Goal: Task Accomplishment & Management: Manage account settings

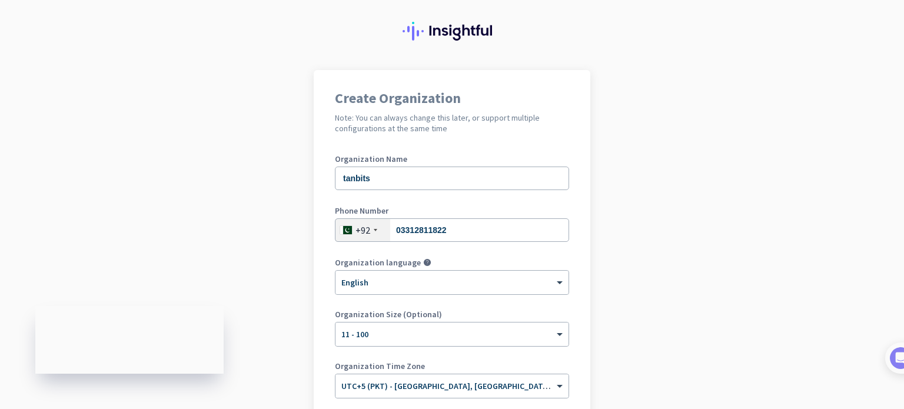
scroll to position [106, 0]
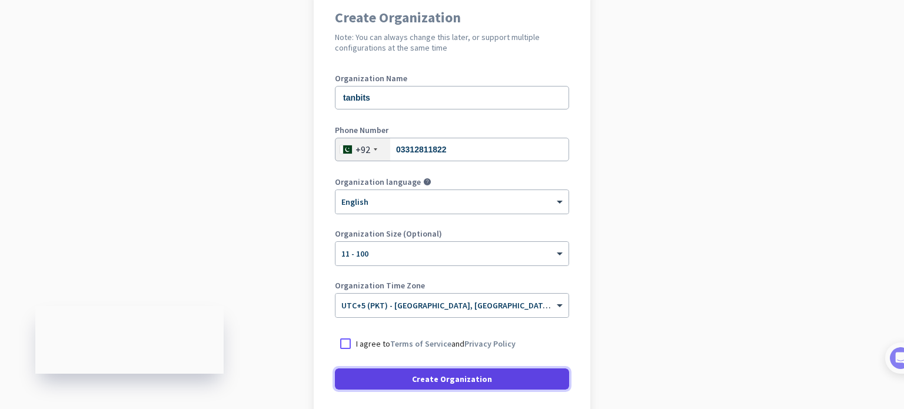
click at [431, 375] on span "Create Organization" at bounding box center [452, 379] width 80 height 12
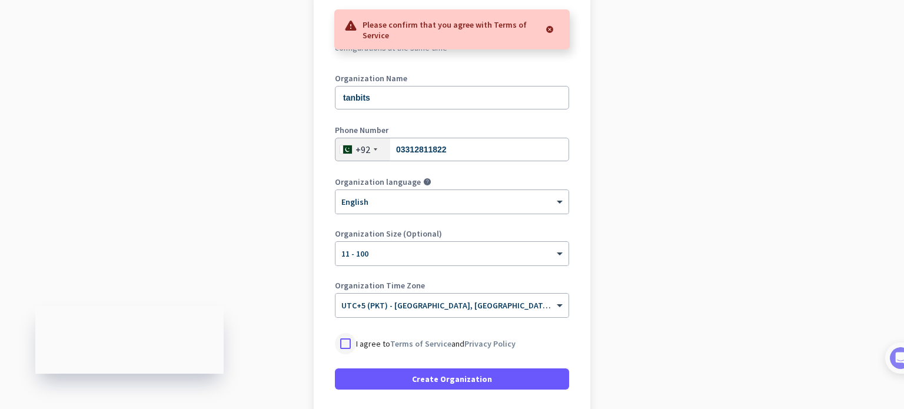
click at [343, 345] on div at bounding box center [345, 343] width 21 height 21
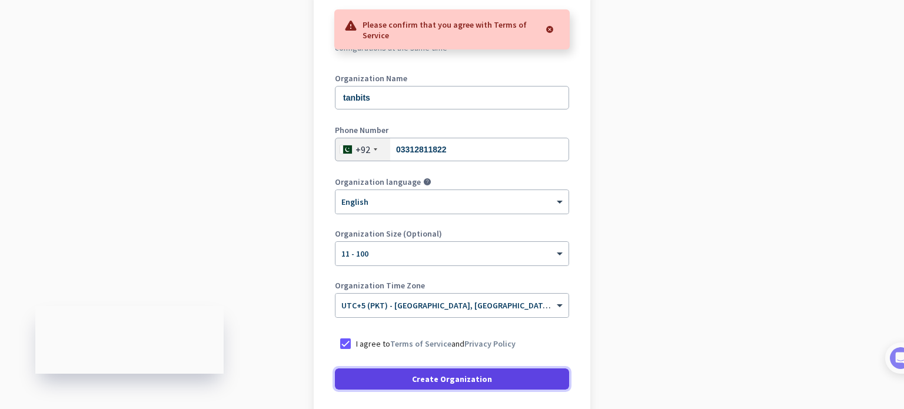
click at [380, 369] on span at bounding box center [452, 379] width 234 height 28
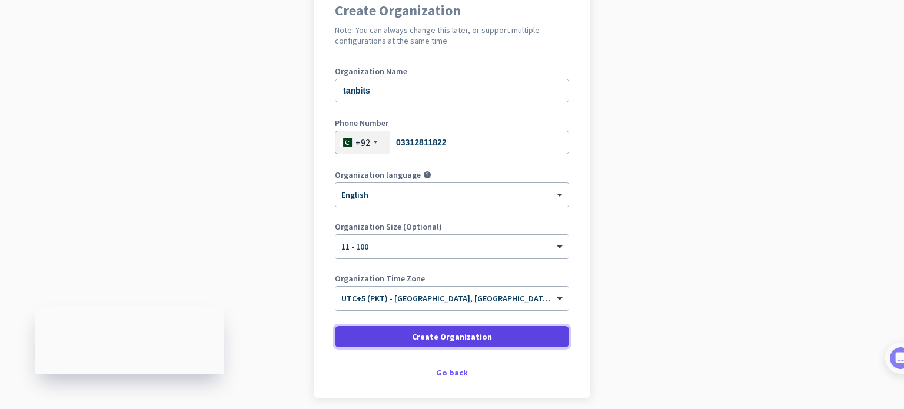
scroll to position [160, 0]
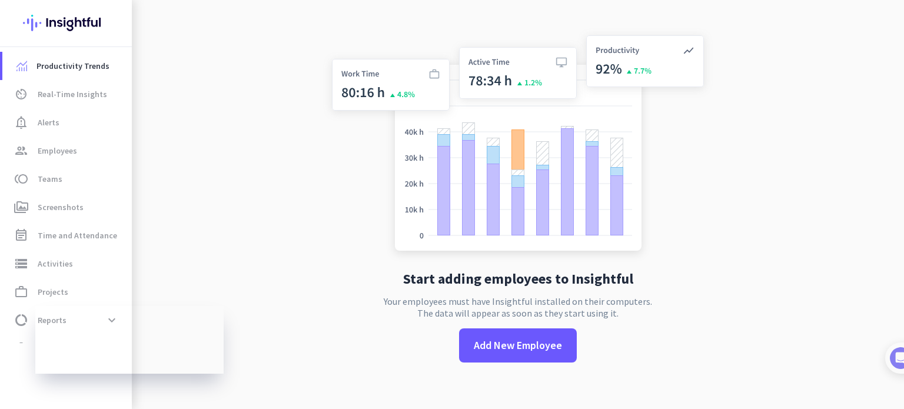
click at [441, 325] on div "Start adding employees to Insightful Your employees must have Insightful instal…" at bounding box center [518, 204] width 390 height 409
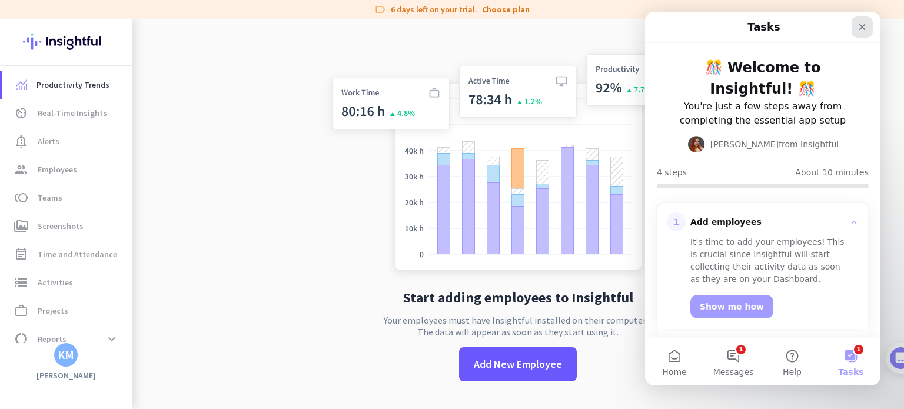
click at [862, 29] on icon "Close" at bounding box center [862, 26] width 9 height 9
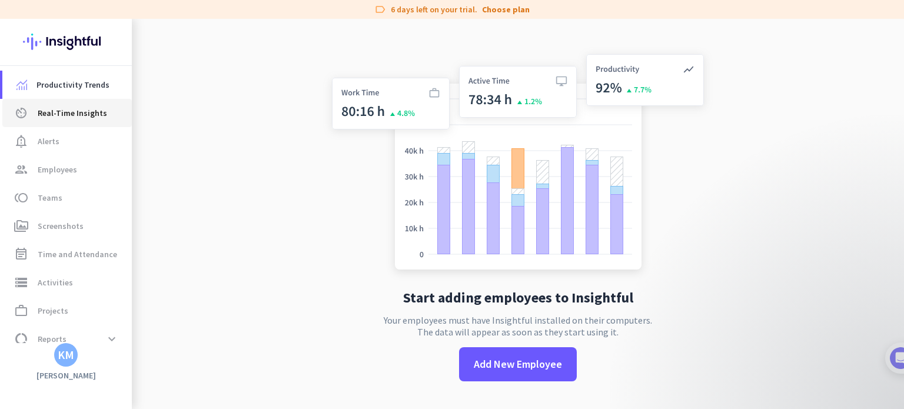
click at [54, 117] on span "Real-Time Insights" at bounding box center [72, 113] width 69 height 14
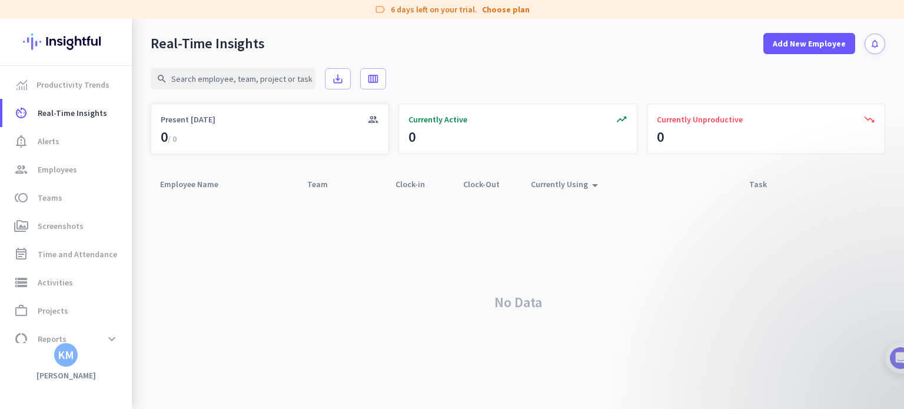
click at [282, 134] on div "group Present [DATE] 0 / 0" at bounding box center [270, 129] width 238 height 51
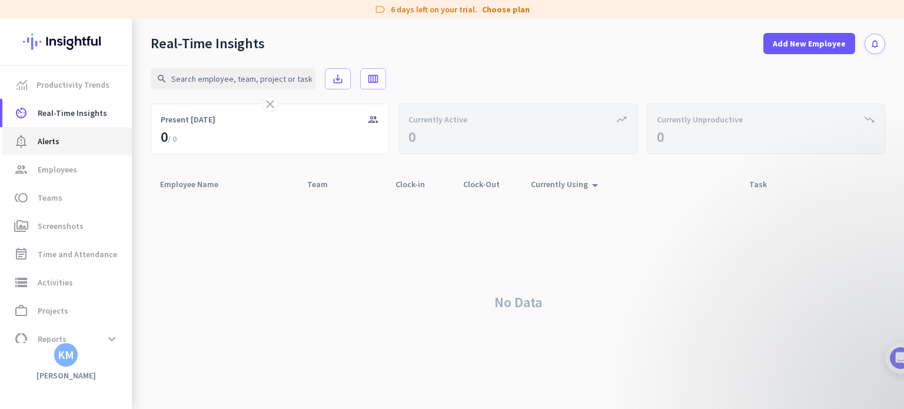
click at [51, 147] on span "Alerts" at bounding box center [49, 141] width 22 height 14
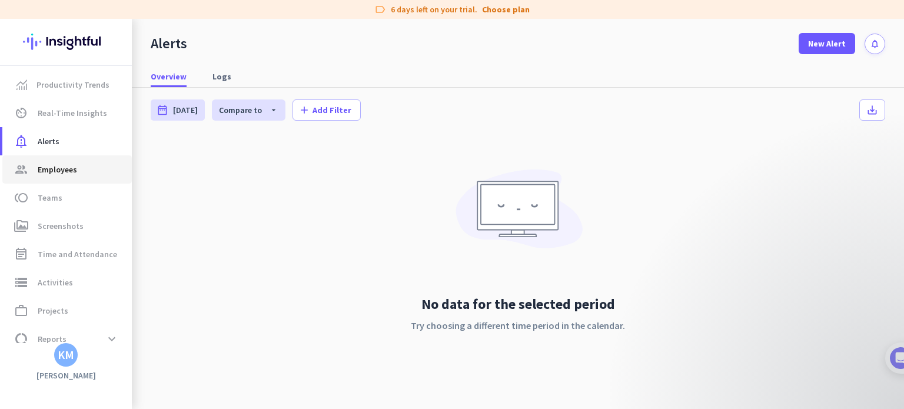
click at [75, 167] on span "Employees" at bounding box center [57, 169] width 39 height 14
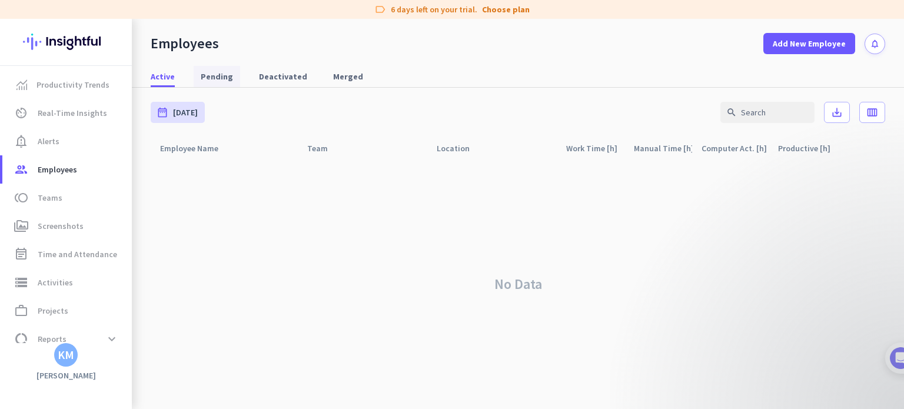
click at [205, 79] on span "Pending" at bounding box center [217, 77] width 32 height 12
click at [283, 61] on nav "Active Pending Deactivated Merged" at bounding box center [518, 71] width 772 height 34
click at [283, 80] on span "Deactivated" at bounding box center [283, 77] width 48 height 12
click at [337, 76] on span "Merged" at bounding box center [348, 77] width 30 height 12
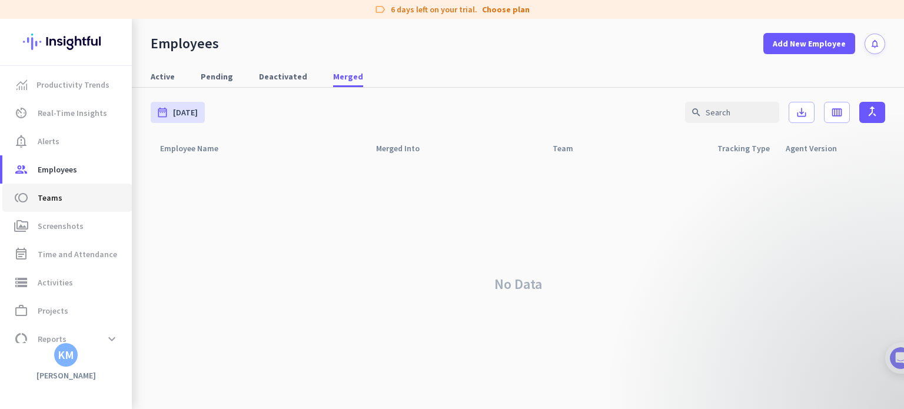
click at [61, 205] on link "toll Teams" at bounding box center [66, 198] width 129 height 28
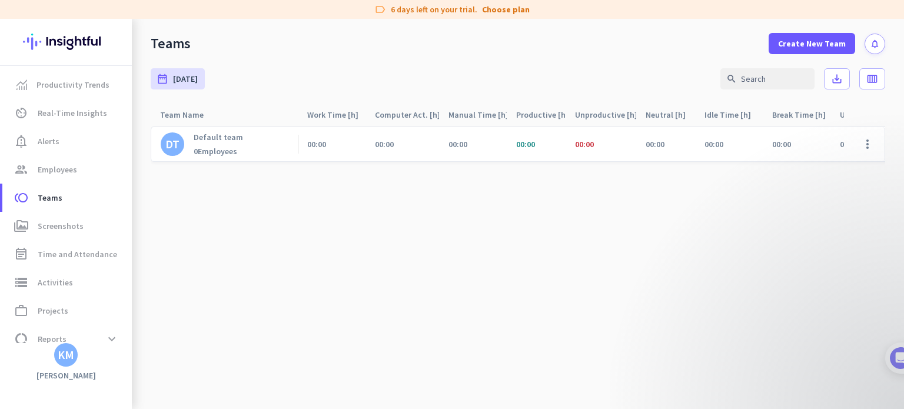
click at [541, 146] on div "00:00" at bounding box center [536, 144] width 59 height 34
click at [81, 220] on span "perm_media Screenshots" at bounding box center [67, 226] width 111 height 14
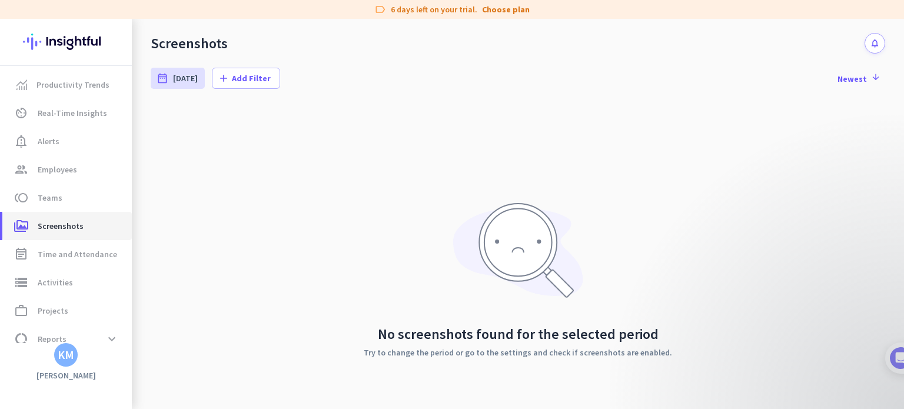
click at [54, 230] on span "Screenshots" at bounding box center [61, 226] width 46 height 14
click at [73, 249] on span "Time and Attendance" at bounding box center [77, 254] width 79 height 14
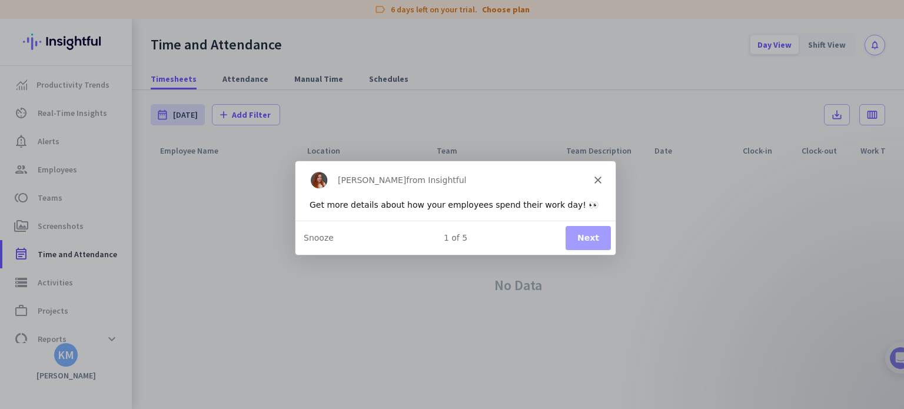
click at [592, 237] on button "Next" at bounding box center [587, 237] width 45 height 24
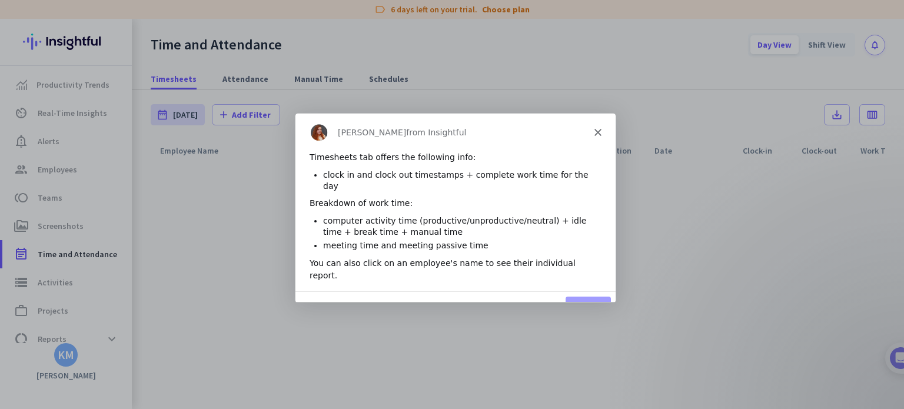
click at [579, 296] on button "Next" at bounding box center [587, 308] width 45 height 24
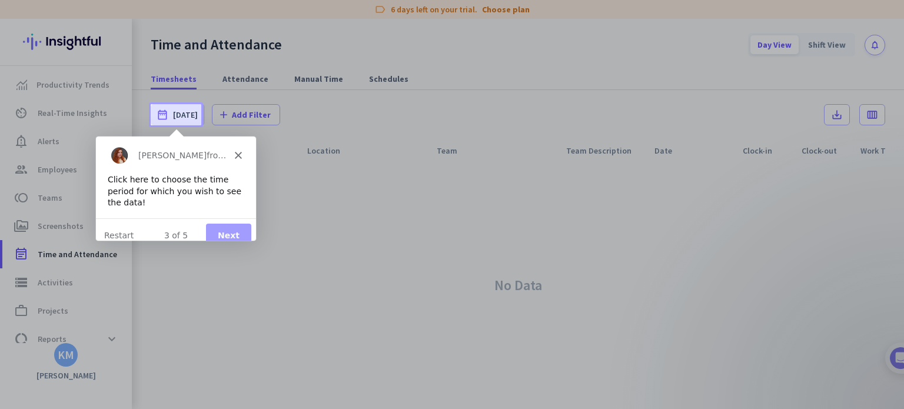
click at [220, 222] on button "Next" at bounding box center [227, 234] width 45 height 24
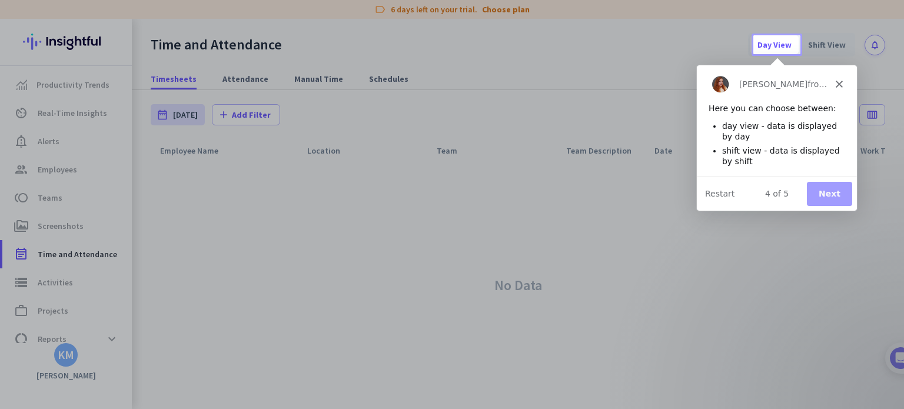
click at [835, 188] on button "Next" at bounding box center [828, 193] width 45 height 24
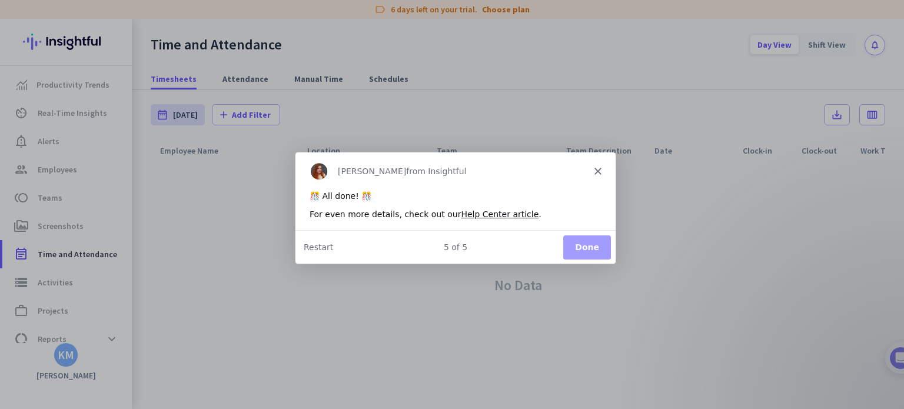
click at [593, 248] on button "Done" at bounding box center [587, 246] width 48 height 24
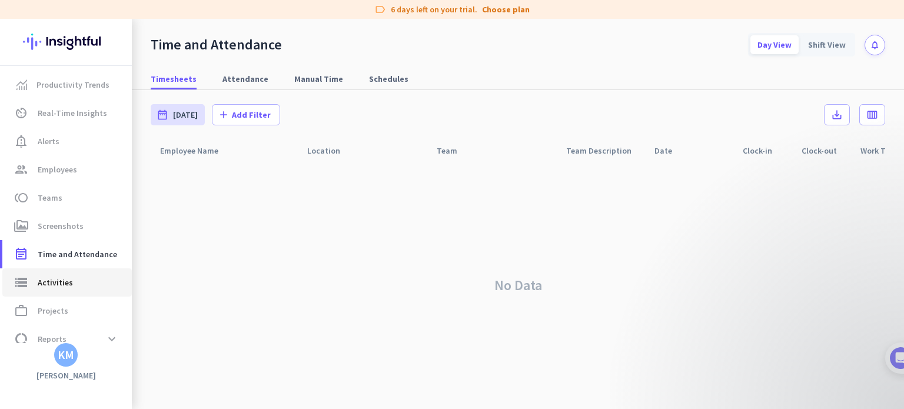
click at [82, 289] on span "storage Activities" at bounding box center [67, 282] width 111 height 14
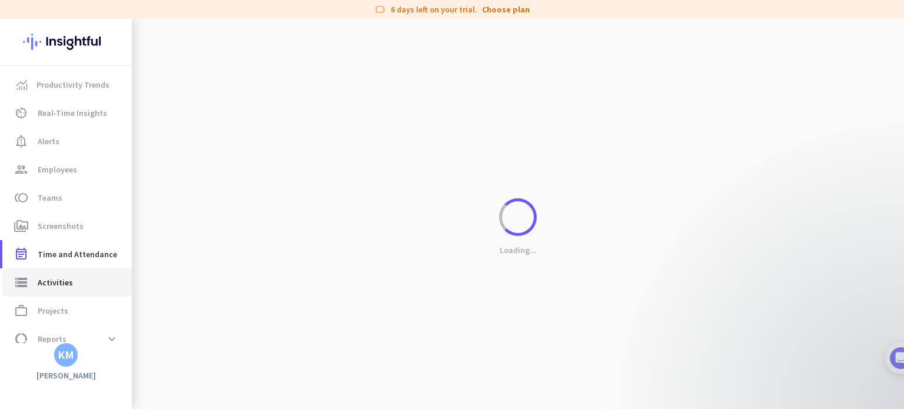
type input "[DATE]"
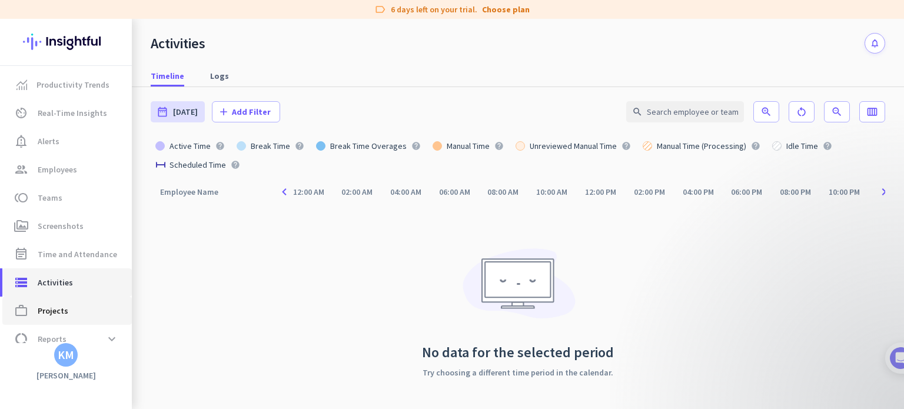
scroll to position [42, 0]
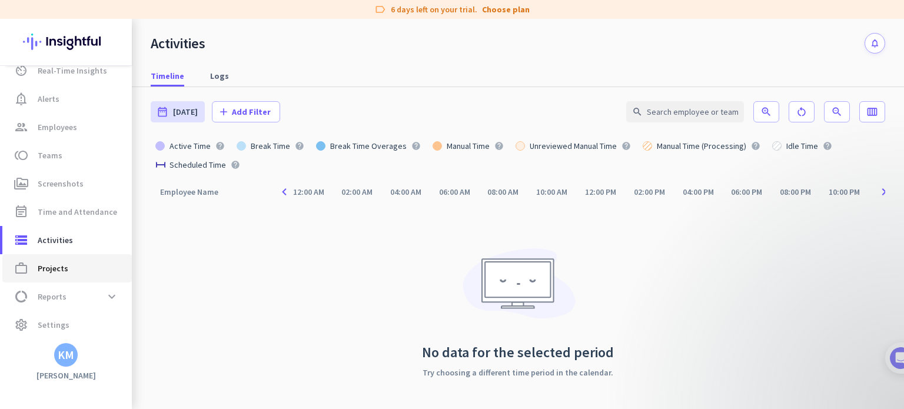
click at [60, 267] on span "Projects" at bounding box center [53, 268] width 31 height 14
type input "[DATE] - [DATE]"
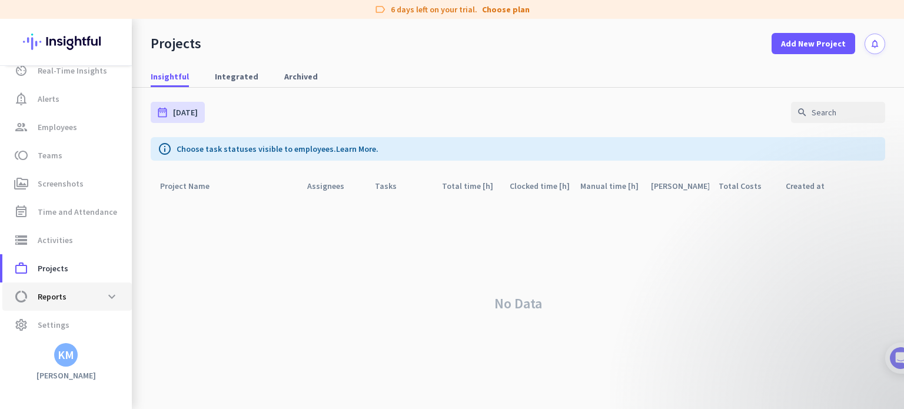
click at [59, 291] on span "Reports" at bounding box center [52, 297] width 29 height 14
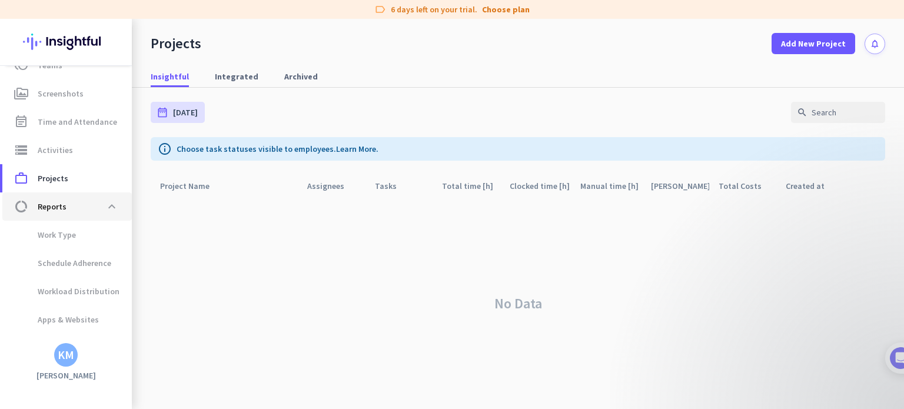
scroll to position [151, 0]
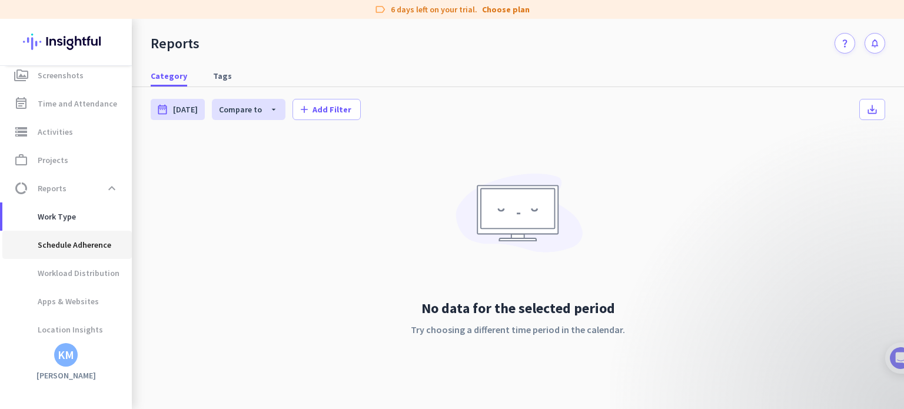
click at [61, 240] on span "Schedule Adherence" at bounding box center [61, 245] width 99 height 28
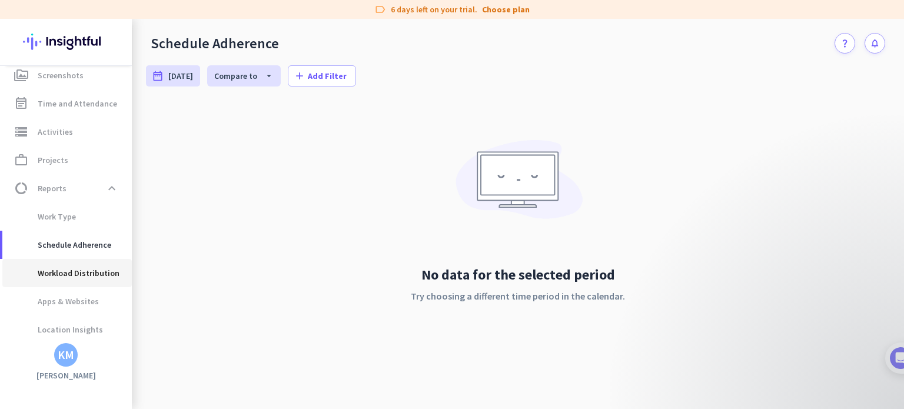
click at [63, 275] on span "Workload Distribution" at bounding box center [66, 273] width 108 height 28
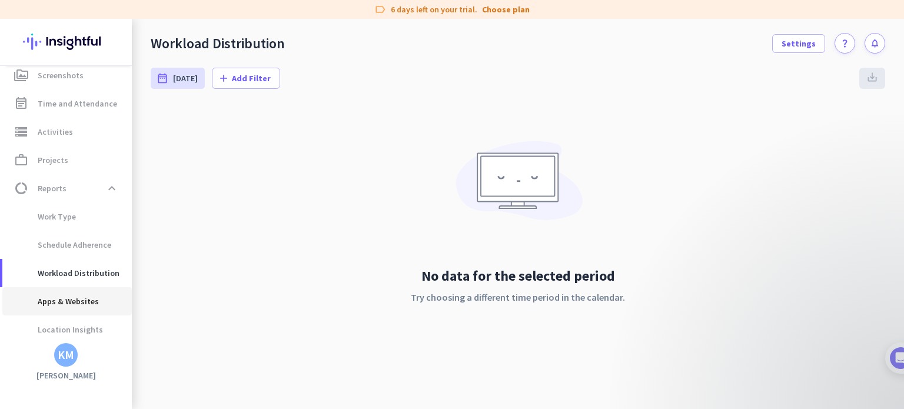
click at [72, 294] on span "Apps & Websites" at bounding box center [55, 301] width 87 height 28
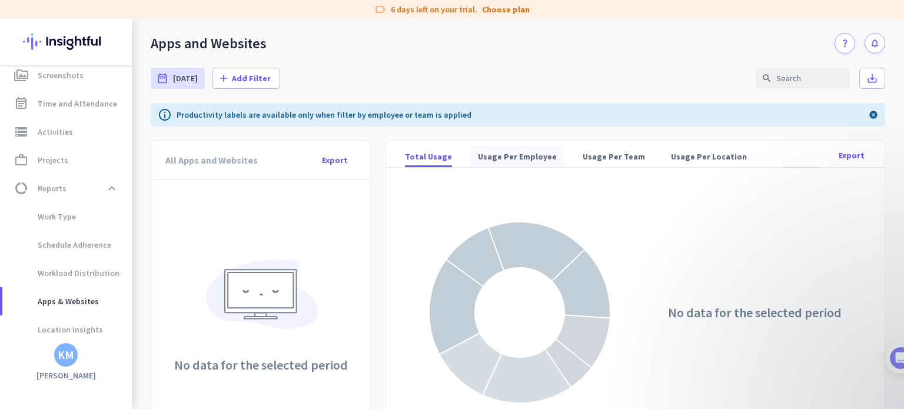
click at [493, 151] on span "Usage Per Employee" at bounding box center [517, 157] width 79 height 12
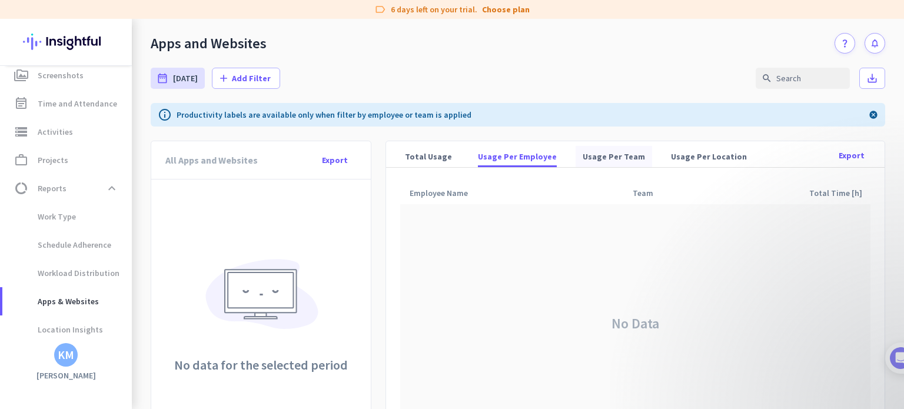
click at [589, 148] on span "Usage Per Team" at bounding box center [614, 156] width 62 height 21
click at [677, 151] on span "Usage Per Location" at bounding box center [709, 157] width 76 height 12
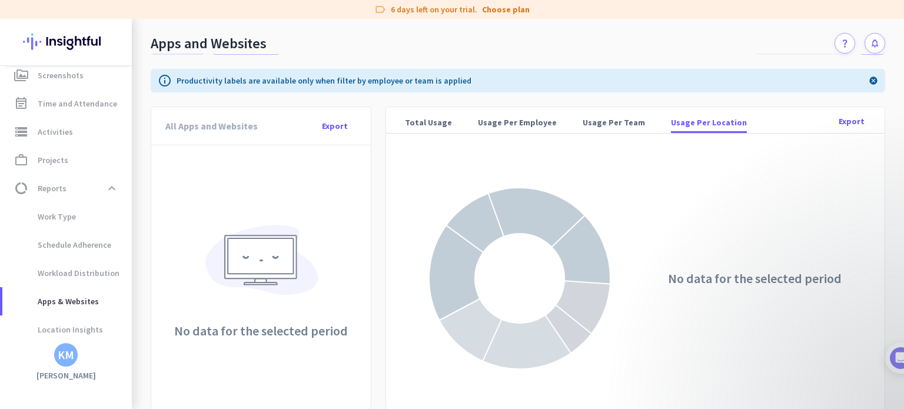
scroll to position [2, 0]
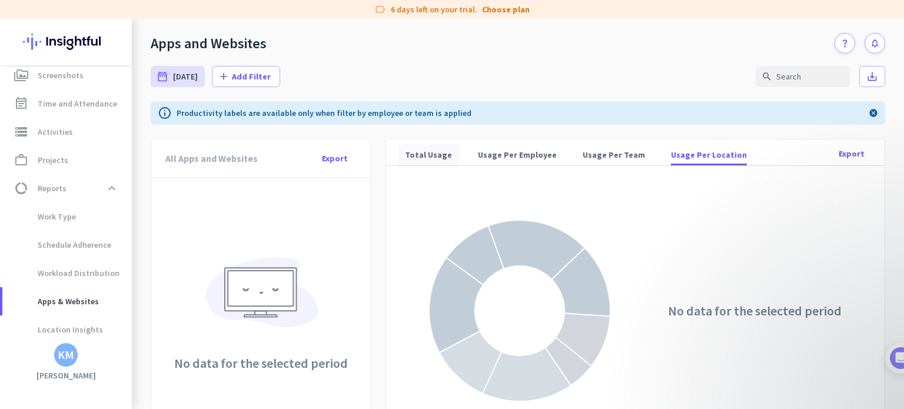
click at [439, 147] on span "Total Usage" at bounding box center [428, 154] width 47 height 21
click at [492, 152] on span "Usage Per Employee" at bounding box center [517, 155] width 79 height 12
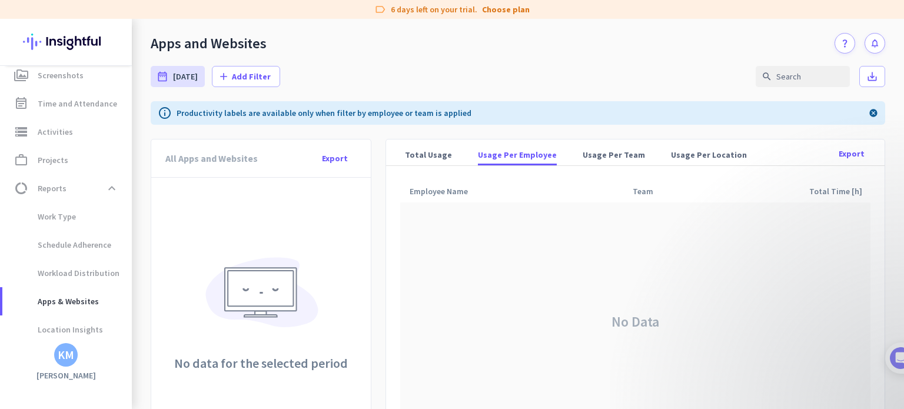
scroll to position [34, 0]
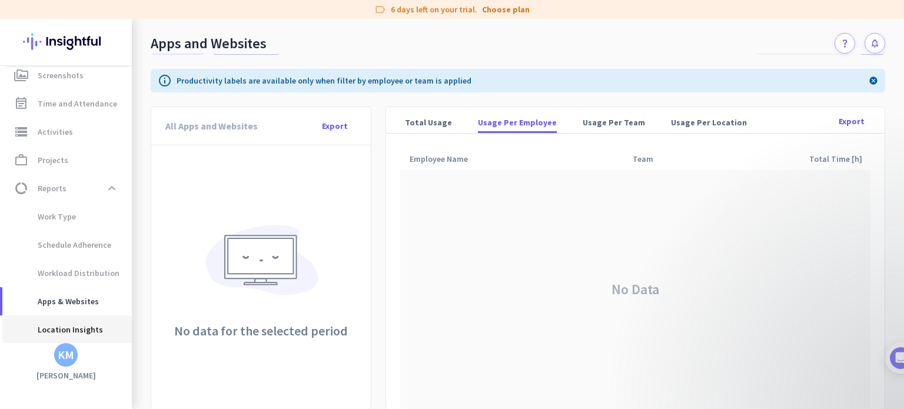
click at [87, 327] on span "Location Insights" at bounding box center [57, 329] width 91 height 28
type input "[DATE] - [DATE]"
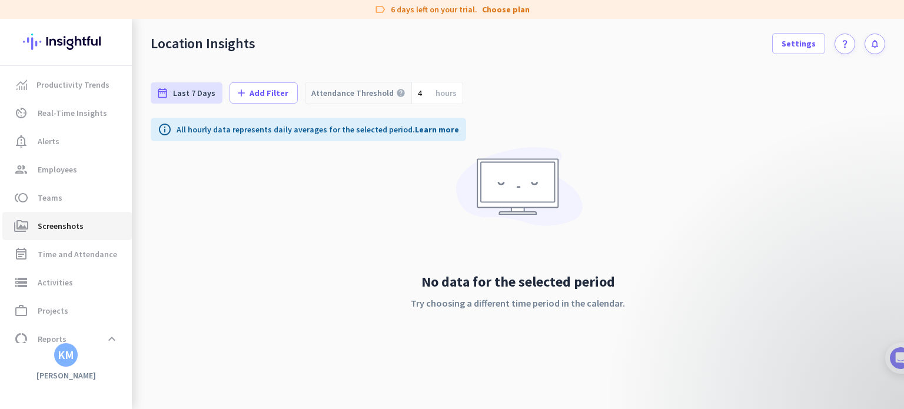
click at [89, 221] on span "perm_media Screenshots" at bounding box center [67, 226] width 111 height 14
type input "[DATE] - [DATE]"
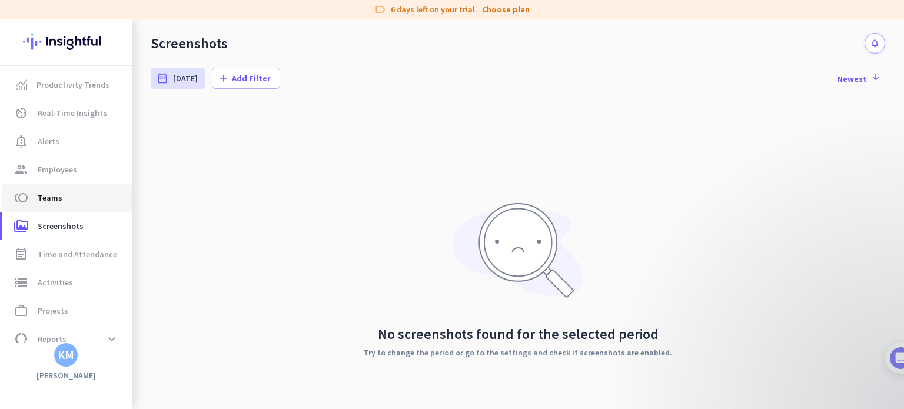
click at [77, 191] on span "toll Teams" at bounding box center [67, 198] width 111 height 14
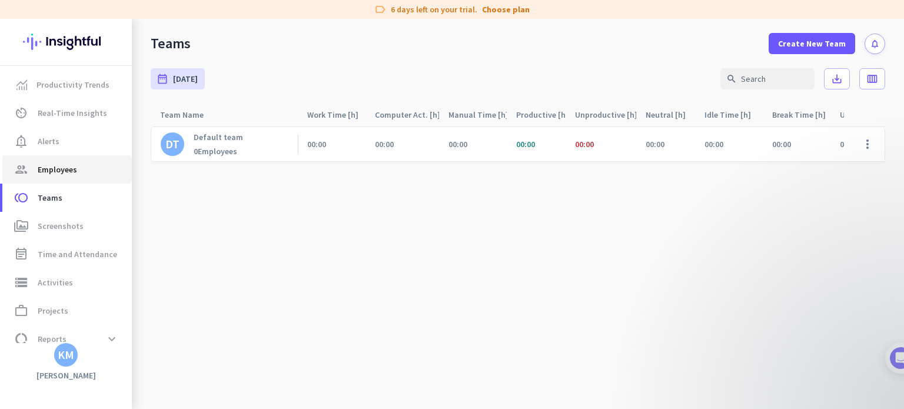
click at [84, 168] on span "group Employees" at bounding box center [67, 169] width 111 height 14
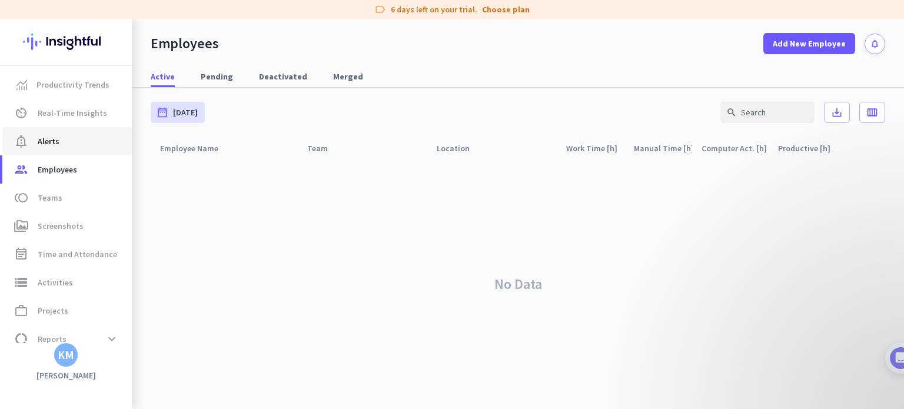
click at [88, 142] on span "notification_important Alerts" at bounding box center [67, 141] width 111 height 14
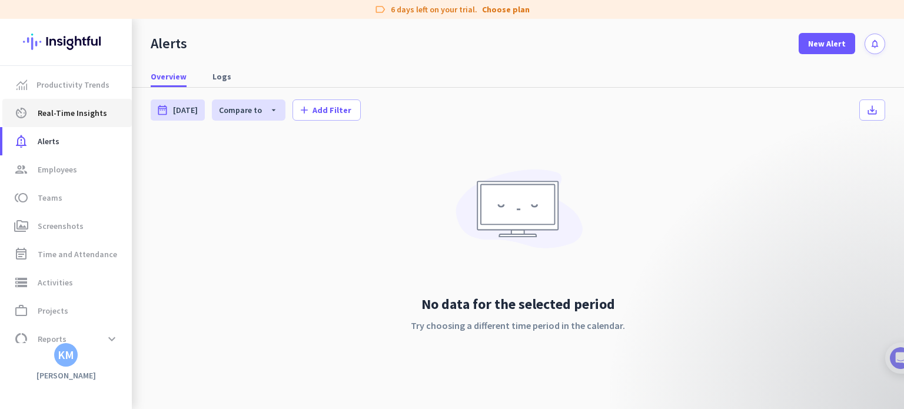
click at [98, 106] on span "Real-Time Insights" at bounding box center [72, 113] width 69 height 14
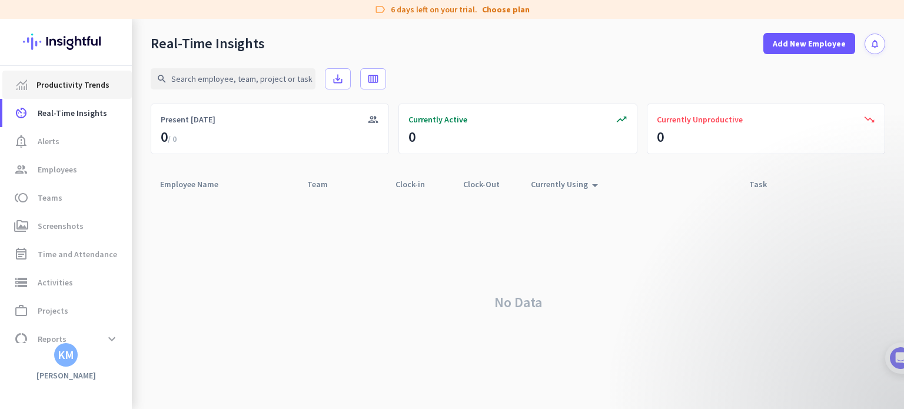
click at [98, 78] on span "Productivity Trends" at bounding box center [72, 85] width 73 height 14
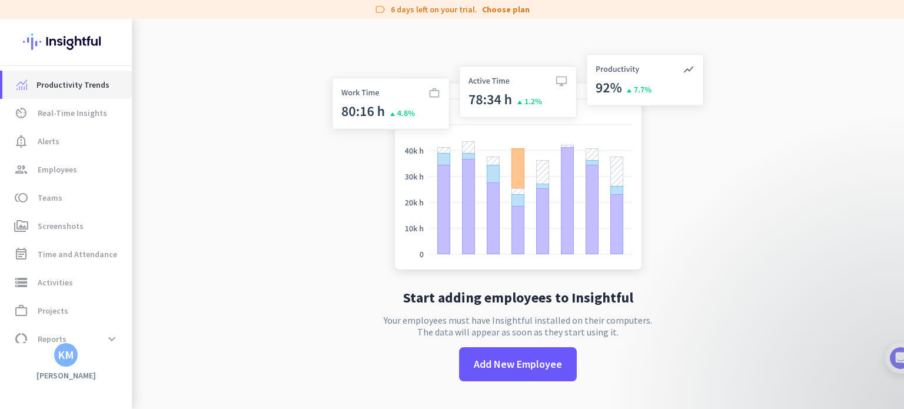
scroll to position [19, 0]
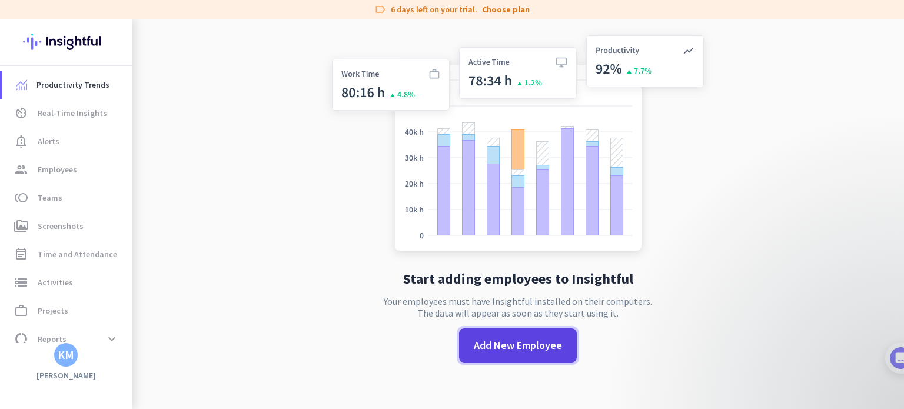
click at [507, 331] on span at bounding box center [518, 345] width 118 height 28
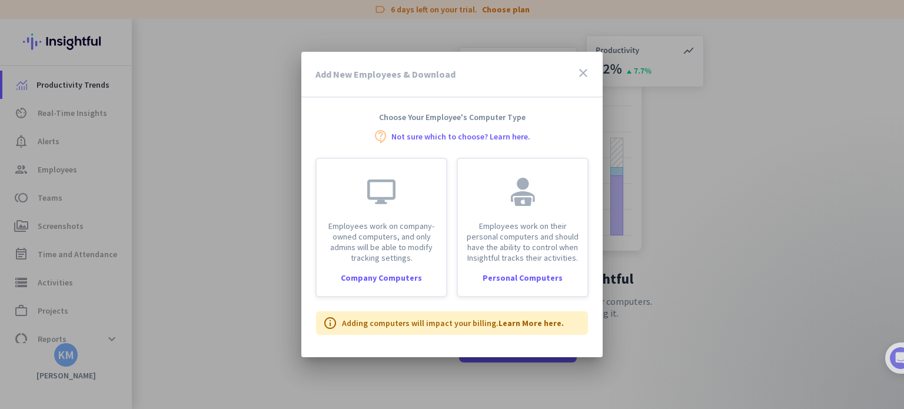
click at [589, 69] on icon "close" at bounding box center [583, 73] width 14 height 14
